Goal: Task Accomplishment & Management: Complete application form

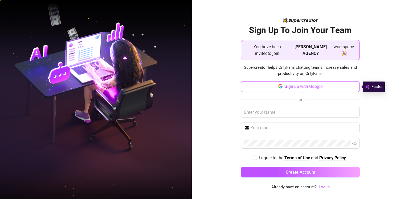
click at [300, 86] on button "Sign up with Google" at bounding box center [300, 86] width 119 height 11
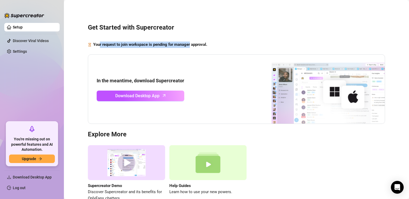
drag, startPoint x: 102, startPoint y: 44, endPoint x: 192, endPoint y: 44, distance: 90.0
click at [192, 44] on strong "Your request to join workspace is pending for manager approval." at bounding box center [150, 44] width 114 height 5
drag, startPoint x: 212, startPoint y: 44, endPoint x: 142, endPoint y: 51, distance: 70.4
click at [106, 50] on div "Get Started with Supercreator Your request to join workspace is pending for man…" at bounding box center [236, 109] width 334 height 211
click at [261, 39] on div "Get Started with Supercreator Your request to join workspace is pending for man…" at bounding box center [236, 109] width 334 height 211
